Goal: Task Accomplishment & Management: Manage account settings

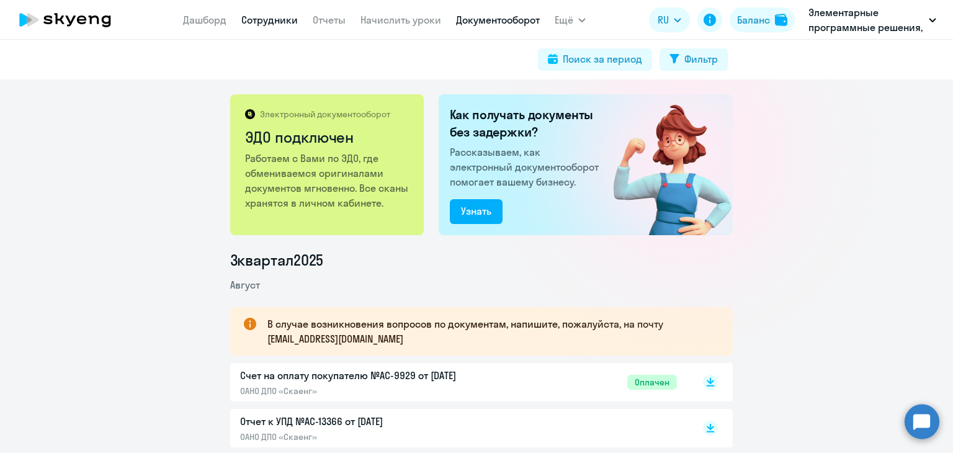
click at [270, 20] on link "Сотрудники" at bounding box center [269, 20] width 56 height 12
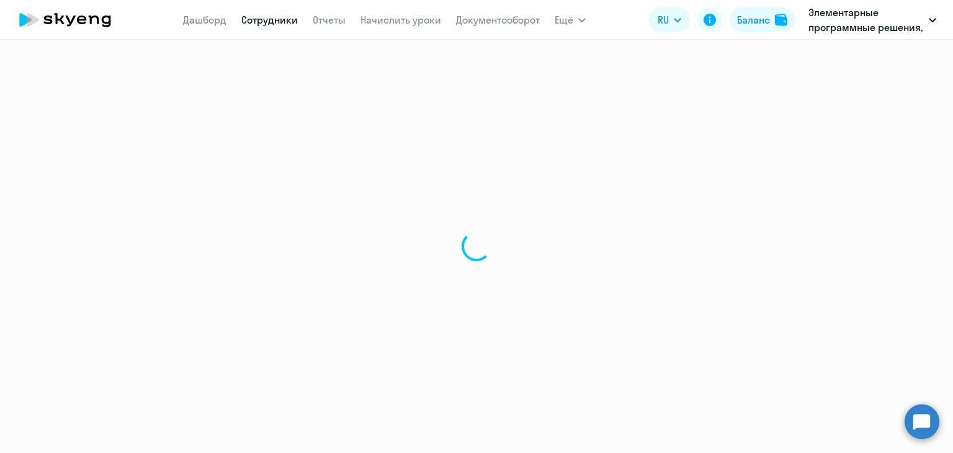
select select "30"
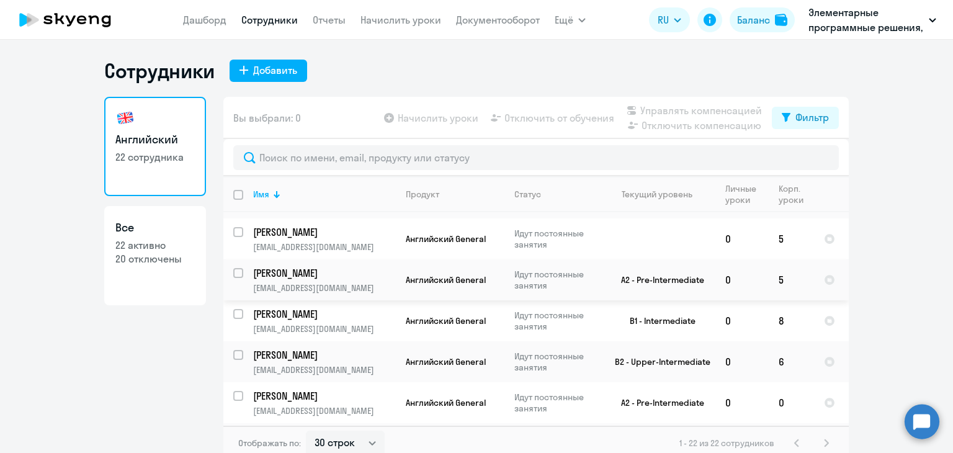
scroll to position [693, 0]
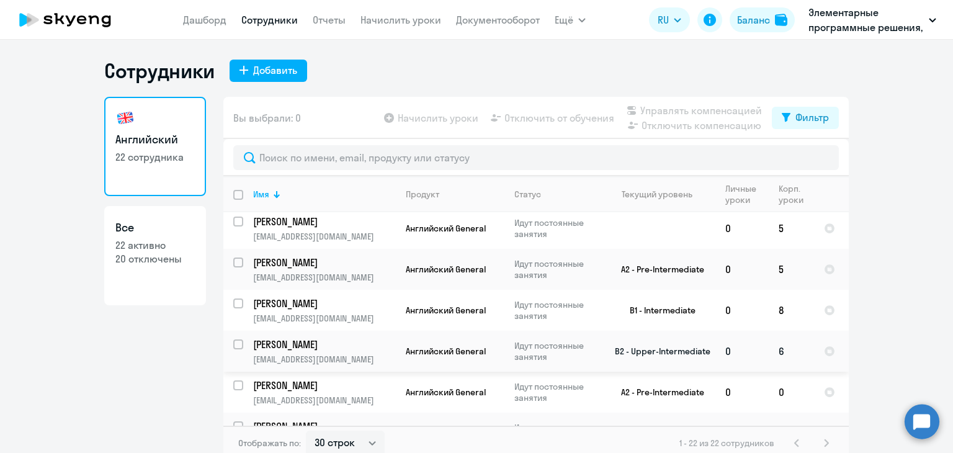
click at [350, 338] on p "[PERSON_NAME]" at bounding box center [323, 345] width 140 height 14
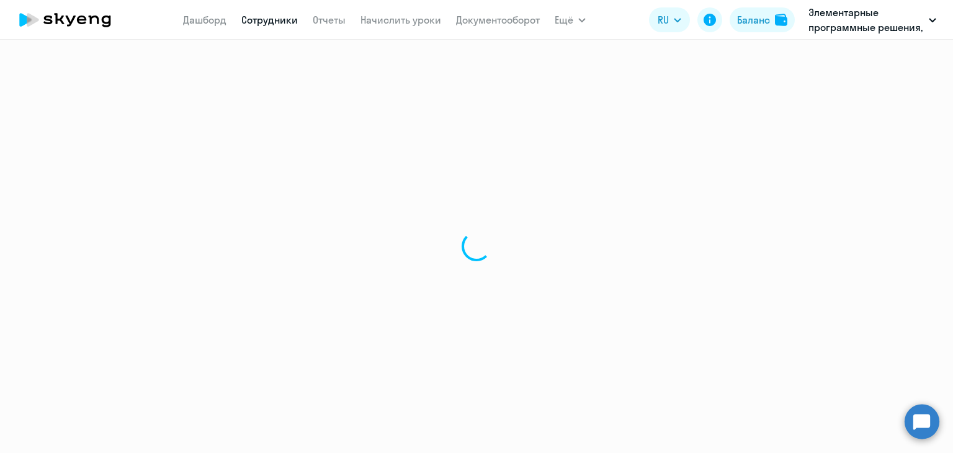
select select "english"
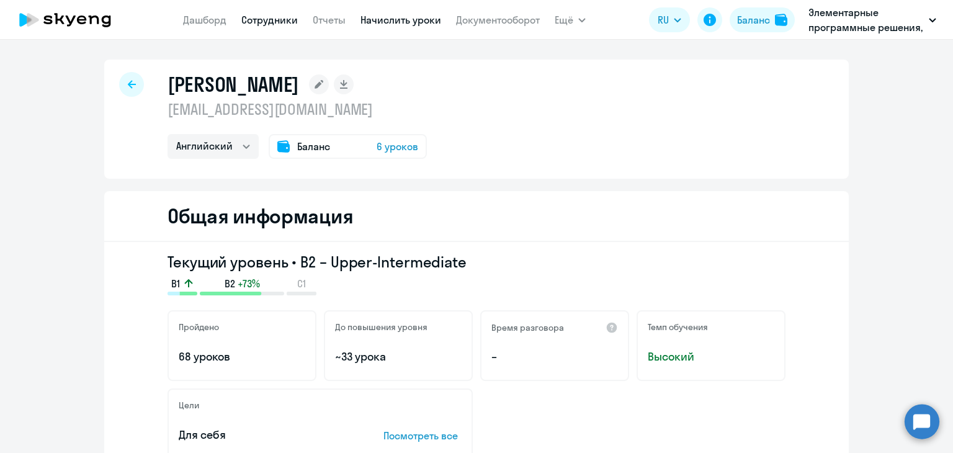
click at [411, 23] on link "Начислить уроки" at bounding box center [401, 20] width 81 height 12
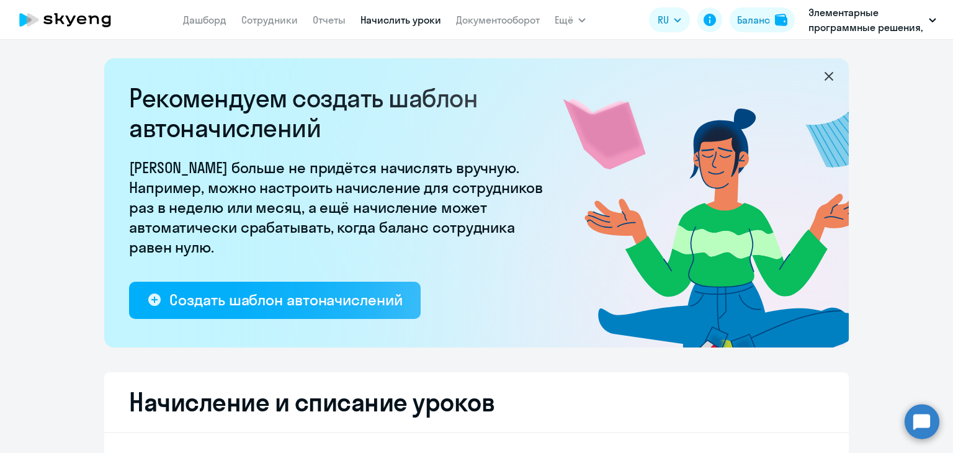
select select "10"
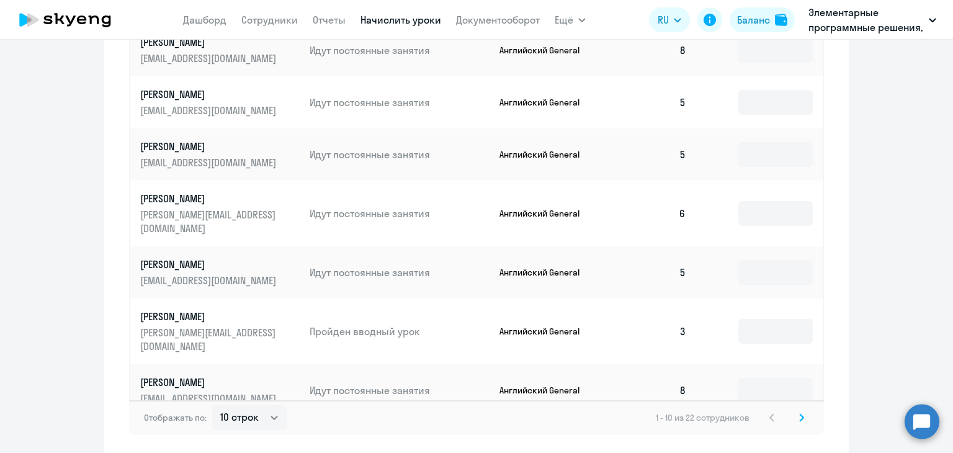
scroll to position [766, 0]
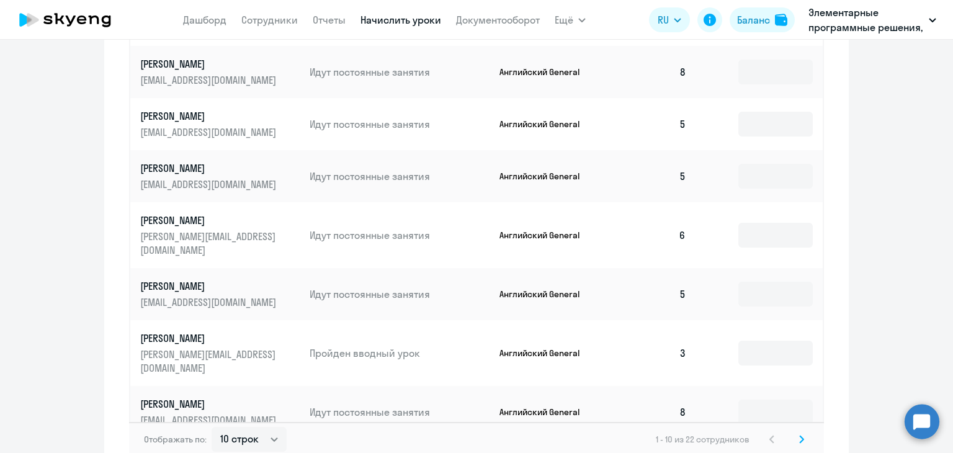
drag, startPoint x: 796, startPoint y: 429, endPoint x: 780, endPoint y: 420, distance: 18.3
click at [799, 435] on icon at bounding box center [801, 439] width 5 height 9
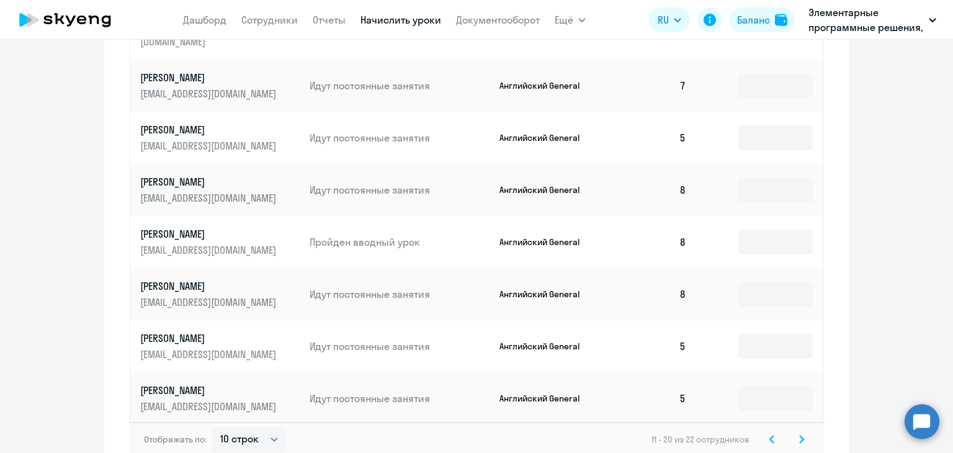
scroll to position [828, 0]
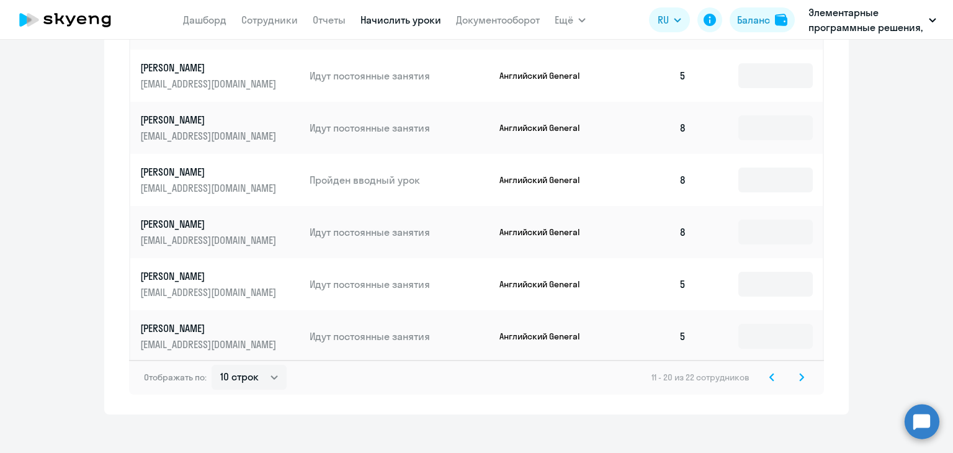
click at [799, 373] on icon at bounding box center [801, 377] width 5 height 9
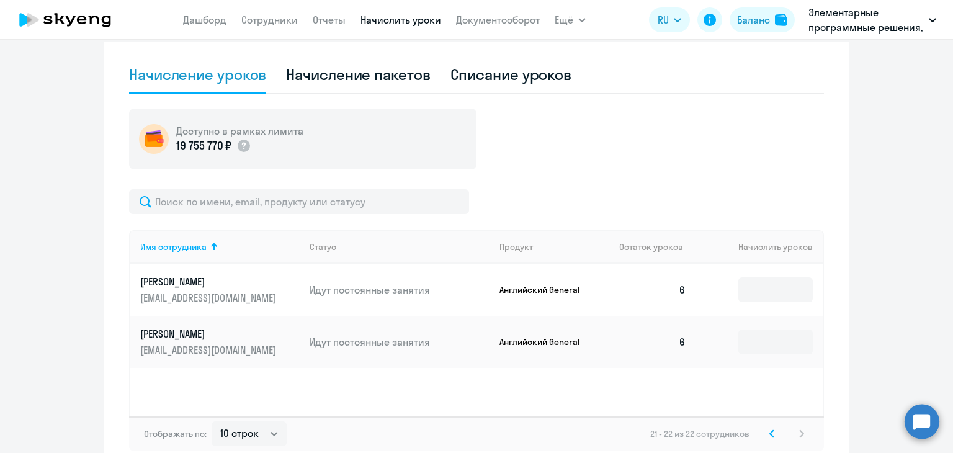
scroll to position [459, 0]
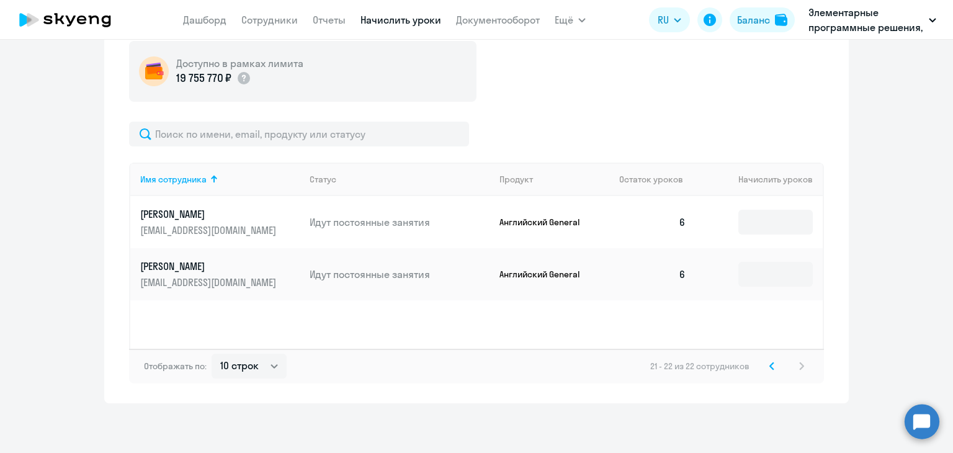
click at [765, 359] on svg-icon at bounding box center [772, 366] width 15 height 15
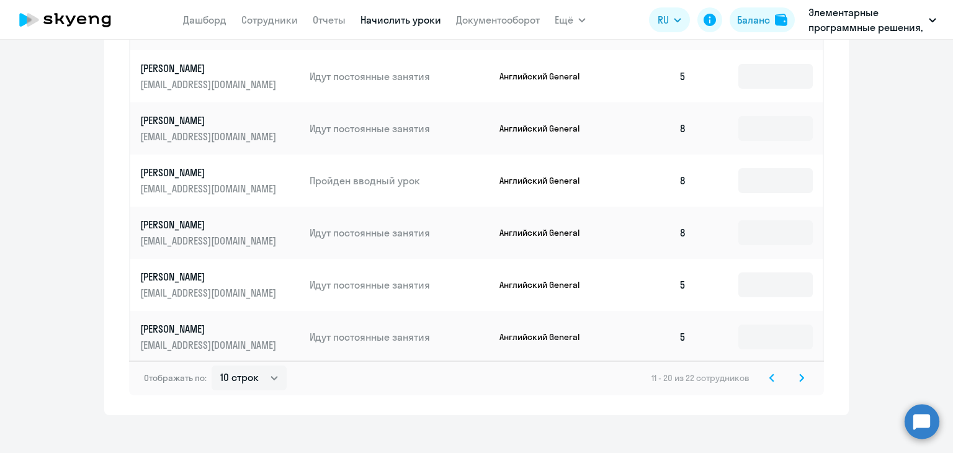
scroll to position [828, 0]
click at [770, 373] on icon at bounding box center [772, 377] width 5 height 9
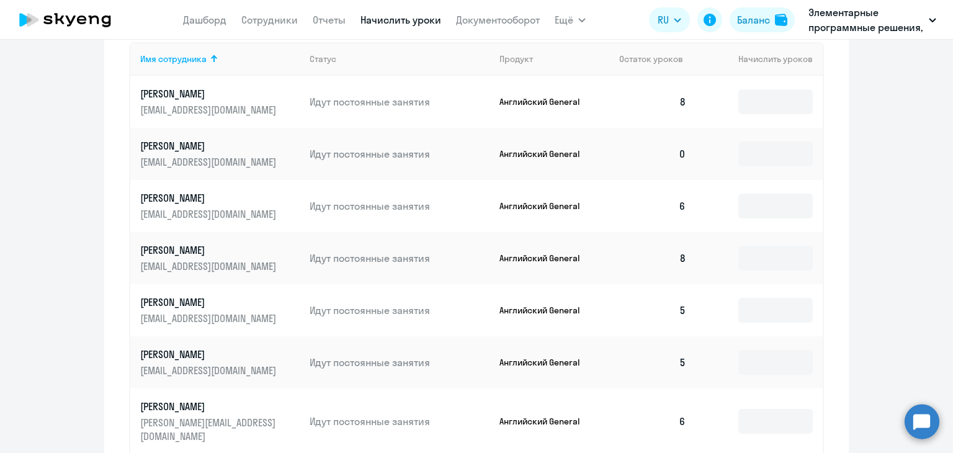
scroll to position [518, 0]
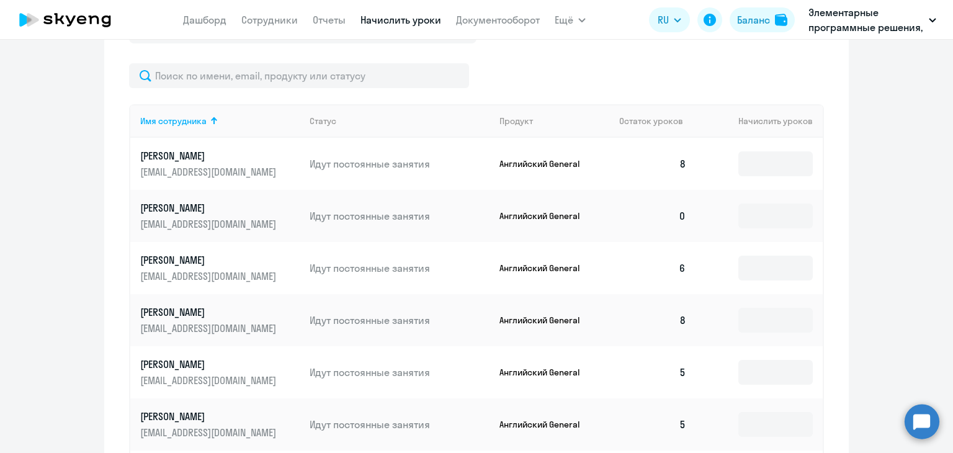
click at [187, 259] on p "[PERSON_NAME]" at bounding box center [209, 260] width 139 height 14
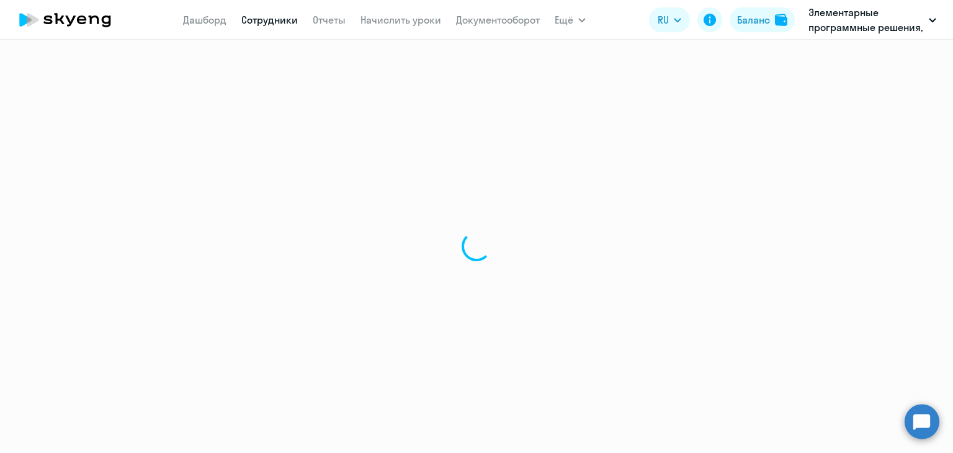
select select "english"
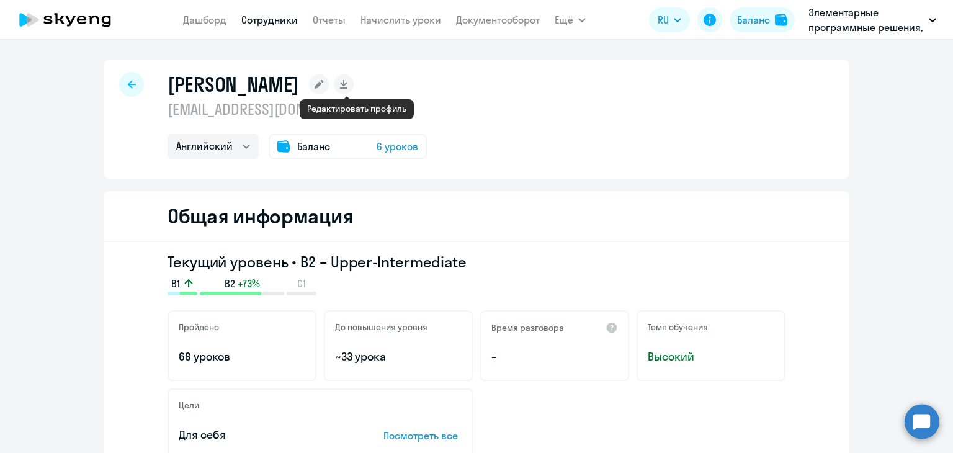
click at [329, 88] on rect at bounding box center [319, 84] width 20 height 20
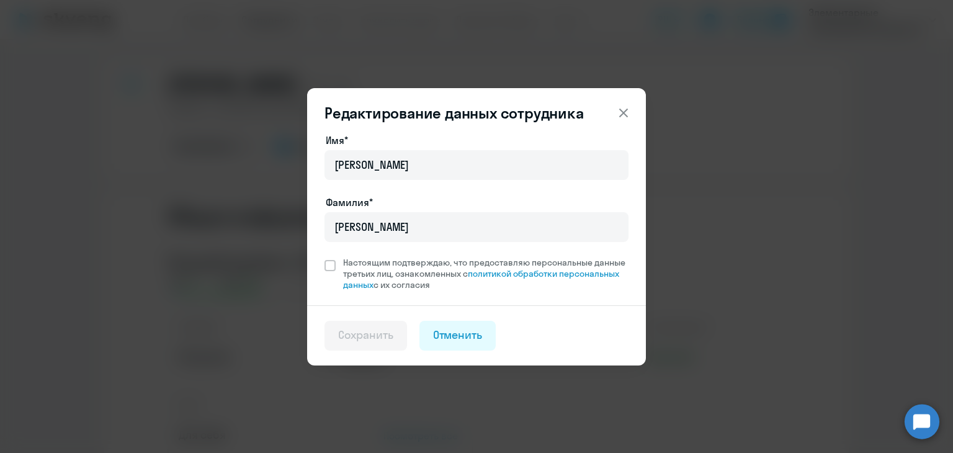
click at [621, 111] on icon at bounding box center [623, 112] width 15 height 15
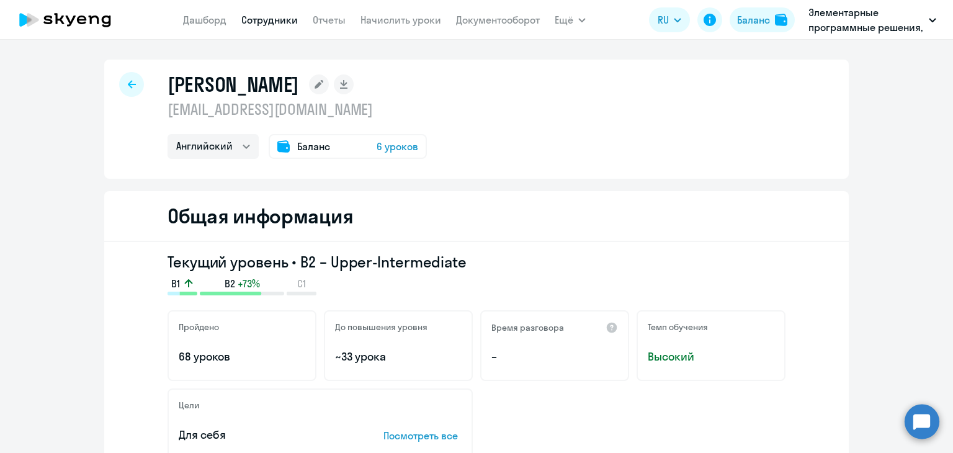
click at [328, 147] on div "Баланс 6 уроков" at bounding box center [348, 146] width 158 height 25
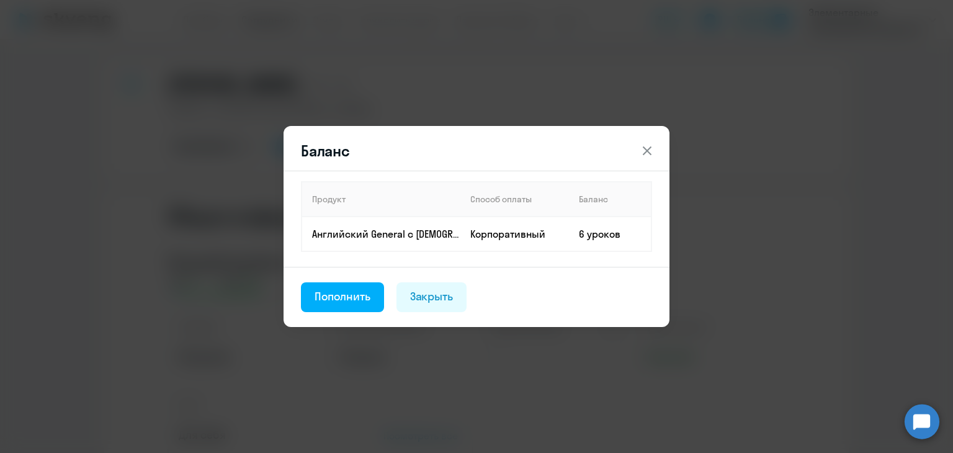
click at [640, 153] on icon at bounding box center [647, 150] width 15 height 15
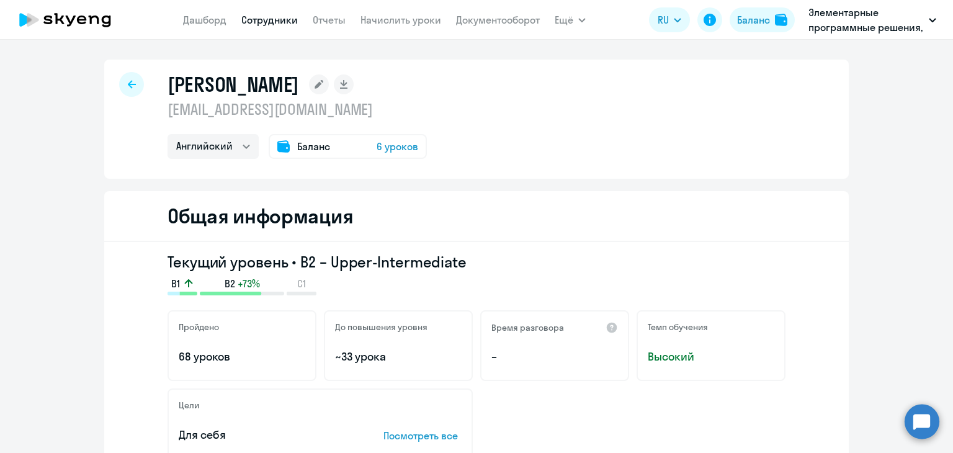
click at [258, 24] on link "Сотрудники" at bounding box center [269, 20] width 56 height 12
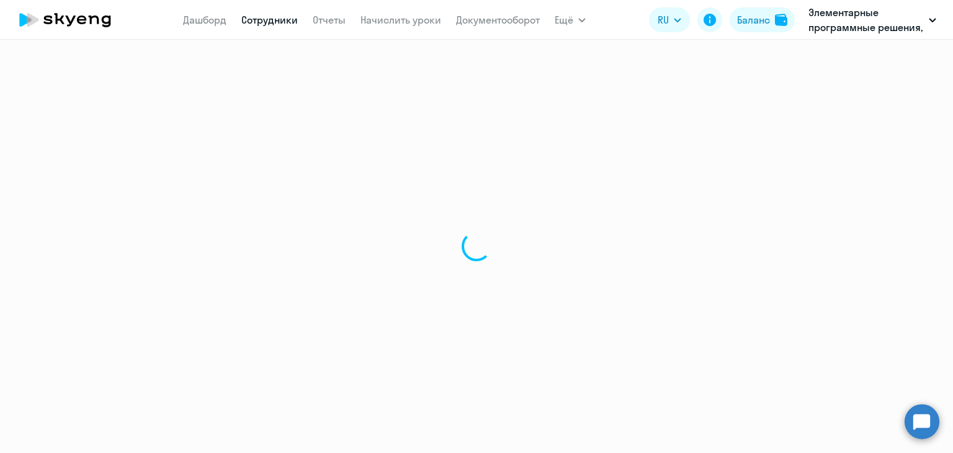
select select "30"
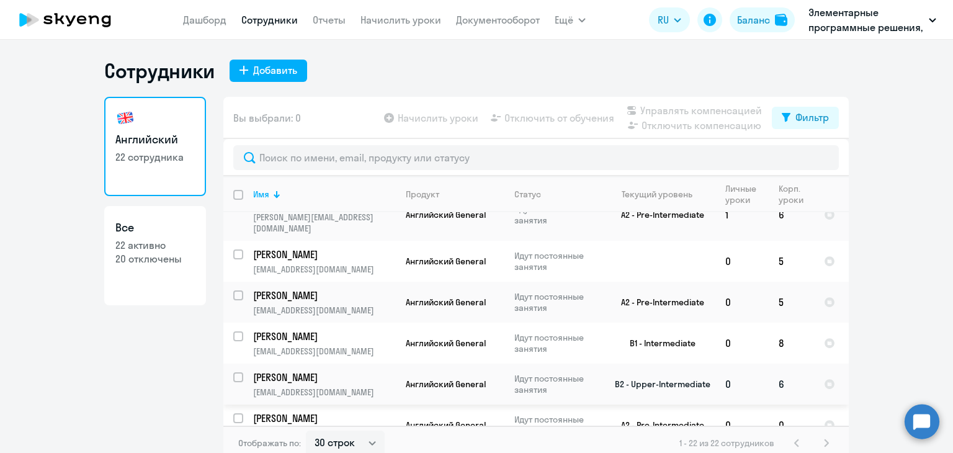
scroll to position [683, 0]
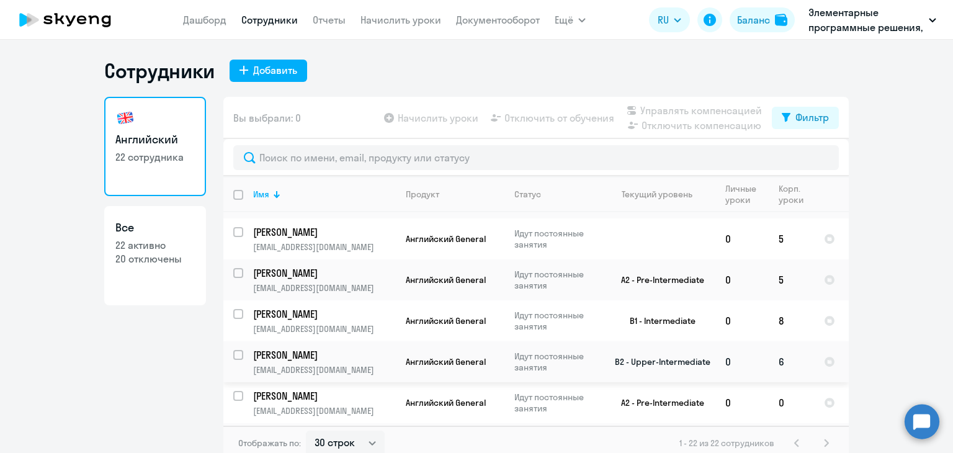
click at [233, 350] on input "select row 37035684" at bounding box center [245, 362] width 25 height 25
checkbox input "true"
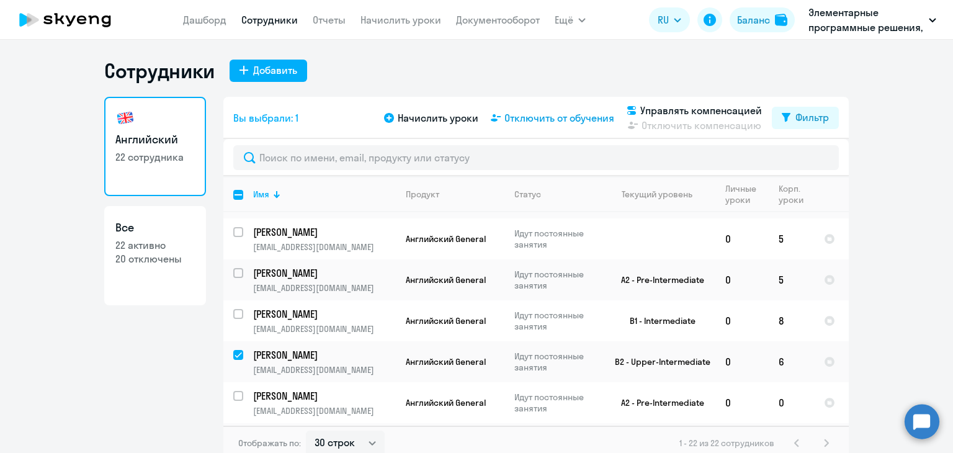
click at [539, 115] on span "Отключить от обучения" at bounding box center [560, 117] width 110 height 15
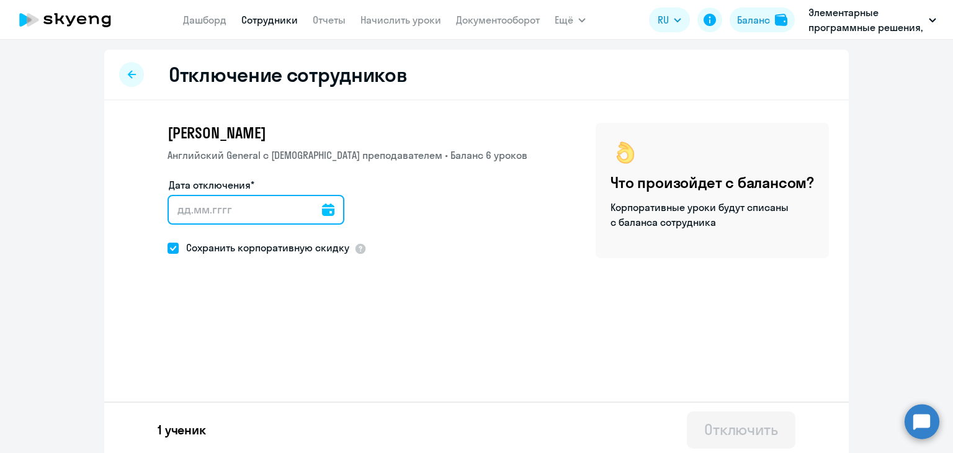
click at [189, 210] on input "Дата отключения*" at bounding box center [256, 210] width 177 height 30
click at [179, 245] on span "Сохранить корпоративную скидку" at bounding box center [264, 247] width 171 height 15
click at [168, 248] on input "Сохранить корпоративную скидку" at bounding box center [167, 248] width 1 height 1
checkbox input "false"
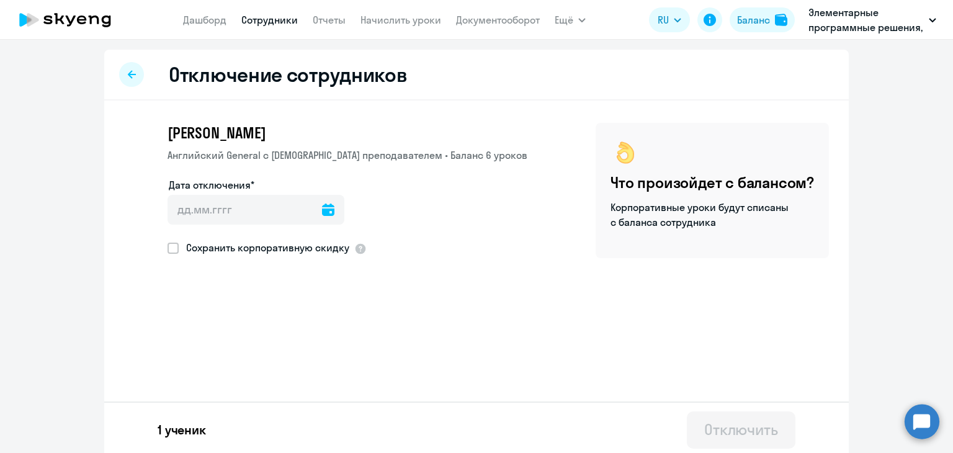
click at [322, 210] on icon at bounding box center [328, 210] width 12 height 12
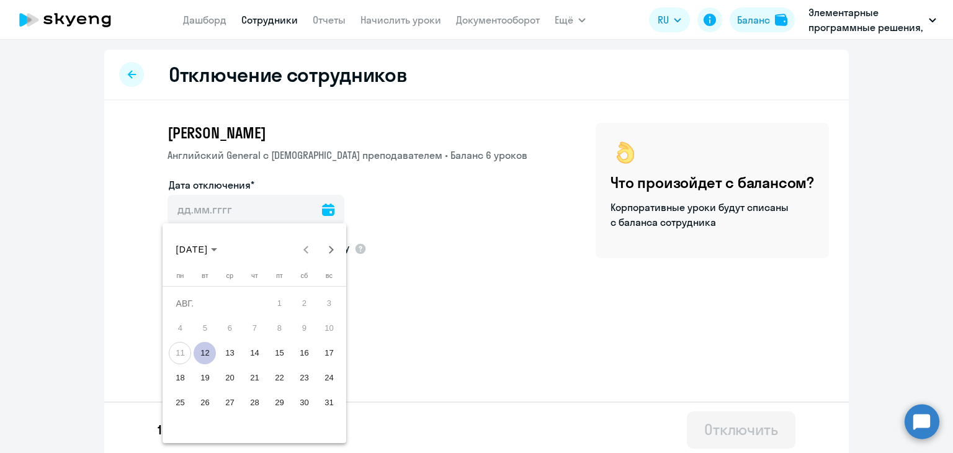
click at [181, 350] on span "11" at bounding box center [180, 353] width 22 height 22
click at [202, 351] on span "12" at bounding box center [205, 353] width 22 height 22
type input "[DATE]"
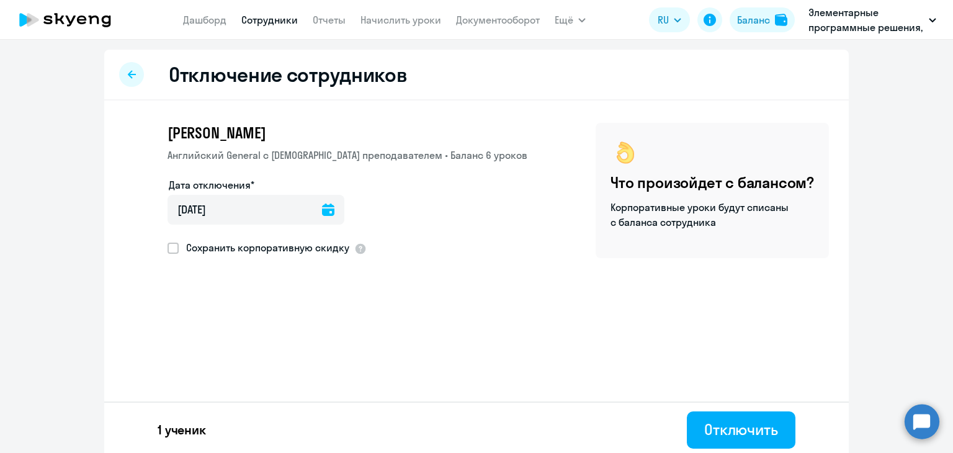
click at [387, 281] on div "[PERSON_NAME] Английский General с [DEMOGRAPHIC_DATA] преподавателем • Баланс 6…" at bounding box center [476, 222] width 745 height 243
click at [747, 436] on div "Отключить" at bounding box center [741, 430] width 74 height 20
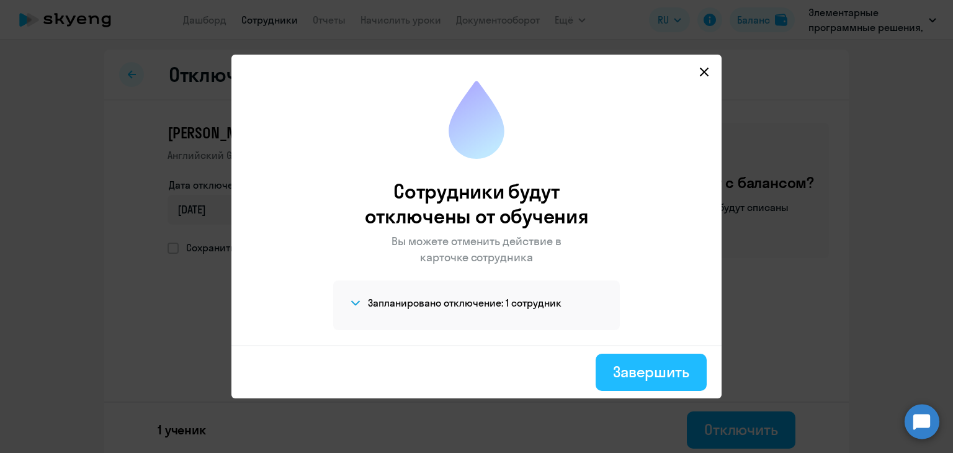
click at [650, 373] on div "Завершить" at bounding box center [651, 372] width 76 height 20
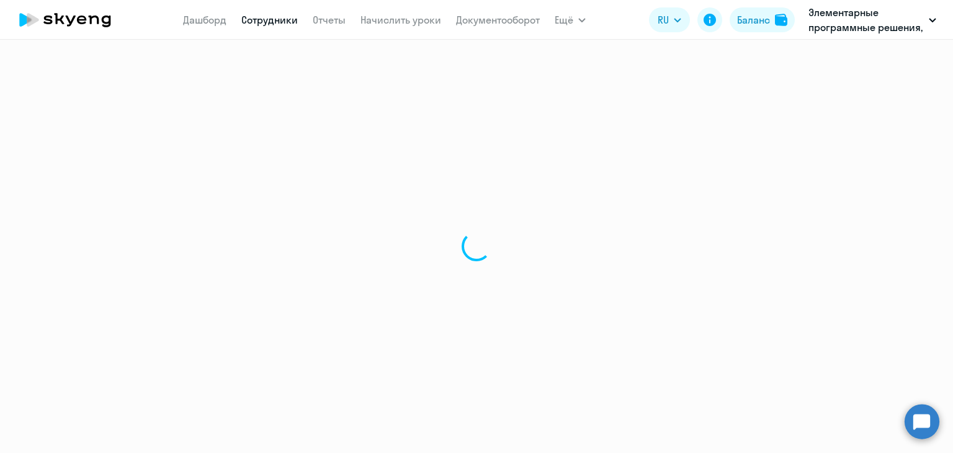
select select "30"
